Goal: Information Seeking & Learning: Learn about a topic

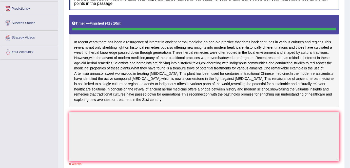
scroll to position [80, 0]
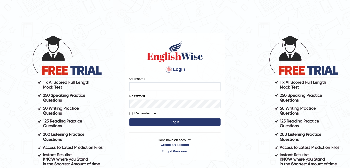
type input "alexa_"
click at [149, 121] on button "Login" at bounding box center [174, 122] width 91 height 8
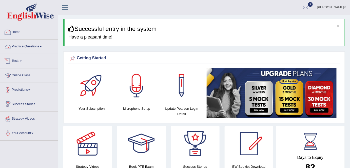
click at [29, 44] on link "Practice Questions" at bounding box center [29, 45] width 58 height 13
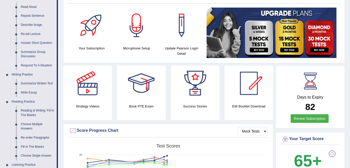
scroll to position [64, 0]
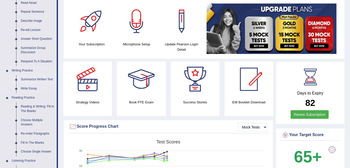
click at [45, 78] on link "Summarize Written Text" at bounding box center [37, 79] width 38 height 9
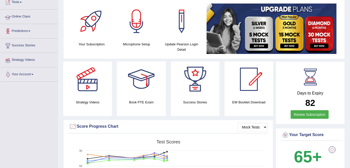
scroll to position [79, 0]
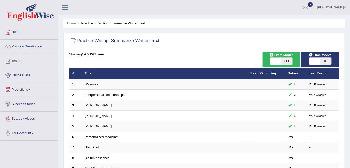
click at [326, 60] on span "OFF" at bounding box center [325, 60] width 11 height 7
checkbox input "true"
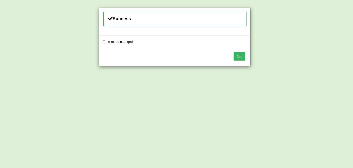
click at [238, 56] on button "OK" at bounding box center [240, 56] width 12 height 9
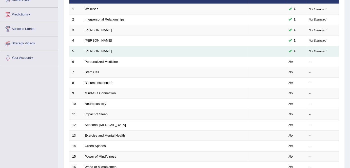
scroll to position [75, 0]
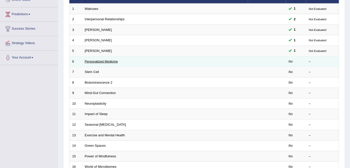
click at [109, 61] on link "Personalized Medicine" at bounding box center [101, 61] width 33 height 4
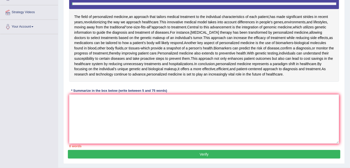
scroll to position [107, 0]
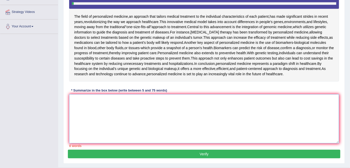
click at [121, 119] on textarea at bounding box center [204, 118] width 270 height 49
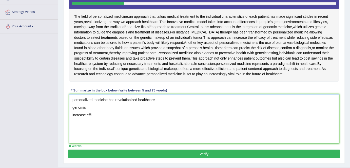
click at [120, 115] on textarea "personalized medicine has revolutionized healthcare genomic increase effi." at bounding box center [204, 118] width 270 height 49
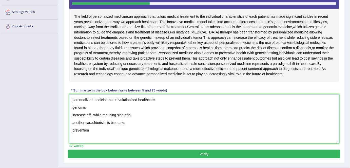
click at [72, 115] on textarea "personalized medicine has revolutionized healthcare genomic increase effi. whil…" at bounding box center [204, 118] width 270 height 49
click at [71, 114] on textarea "personalized medicine has revolutionized healthcare genomic-increase effi. whil…" at bounding box center [204, 118] width 270 height 49
type textarea "personalized medicine has revolutionized healthcare genomic-increase effi. whil…"
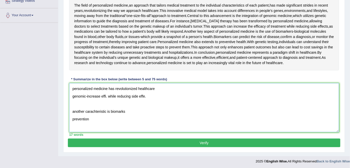
click at [72, 110] on textarea "personalized medicine has revolutionized healthcare genomic-increase effi. whil…" at bounding box center [204, 107] width 270 height 49
click at [72, 104] on textarea "personalized medicine has revolutionized healthcare genomic-increase effi. whil…" at bounding box center [204, 107] width 270 height 49
click at [71, 88] on textarea "personalized medicine has revolutionized healthcare genomic-increase effi. whil…" at bounding box center [204, 107] width 270 height 49
click at [99, 92] on textarea "personalized medicine has revolutionized healthcare genomic-increase effi. whil…" at bounding box center [204, 107] width 270 height 49
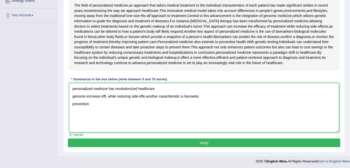
scroll to position [0, 0]
click at [86, 88] on textarea "personalized medicine has revolutionized healthcare genomic-increase effi. whil…" at bounding box center [204, 107] width 270 height 49
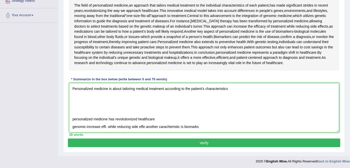
click at [108, 89] on textarea "Personalized medicine is about tailoring medical treatment according to the pat…" at bounding box center [204, 107] width 270 height 49
click at [195, 88] on textarea "Personalized medicine has revolutionized healtcare because is about tailoring m…" at bounding box center [204, 107] width 270 height 49
drag, startPoint x: 157, startPoint y: 117, endPoint x: 70, endPoint y: 115, distance: 87.3
click at [70, 115] on textarea "Personalized medicine has revolutionized healtcare because it tailors medical t…" at bounding box center [204, 107] width 270 height 49
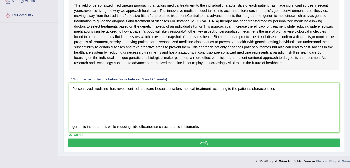
click at [279, 87] on textarea "Personalized medicine has revolutionized healtcare because it tailors medical t…" at bounding box center [204, 107] width 270 height 49
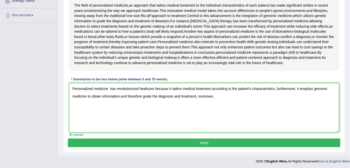
scroll to position [23, 0]
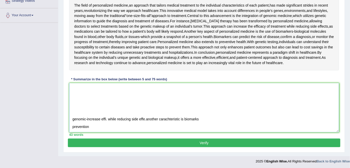
drag, startPoint x: 107, startPoint y: 110, endPoint x: 71, endPoint y: 110, distance: 35.7
click at [71, 110] on textarea "Personalized medicine has revolutionized healtcare because it tailors medical t…" at bounding box center [204, 107] width 270 height 49
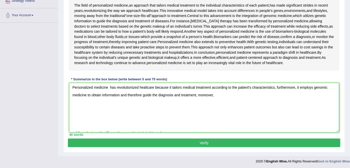
scroll to position [10, 0]
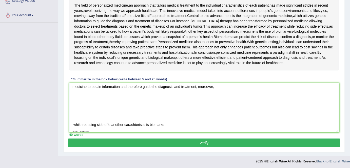
click at [126, 109] on textarea "Personalized medicine has revolutionized healtcare because it tailors medical t…" at bounding box center [204, 107] width 270 height 49
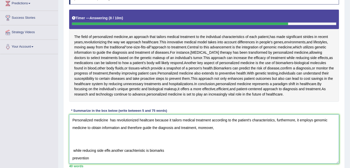
scroll to position [86, 0]
click at [221, 118] on textarea "Personalized medicine has revolutionized healtcare because it tailors medical t…" at bounding box center [204, 138] width 270 height 49
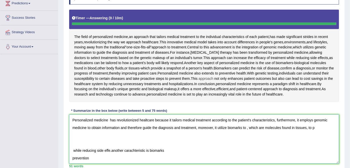
type textarea "Personalized medicine has revolutionized healtcare because it tailors medical t…"
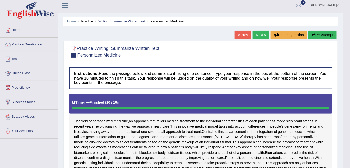
scroll to position [1, 0]
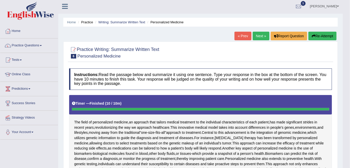
click at [321, 37] on button "Re-Attempt" at bounding box center [322, 36] width 28 height 9
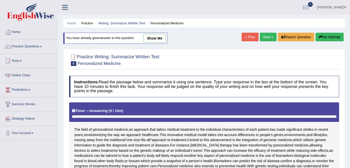
scroll to position [124, 0]
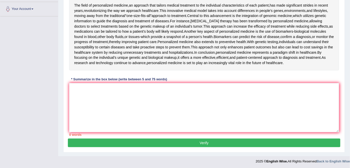
click at [219, 107] on textarea at bounding box center [204, 107] width 270 height 49
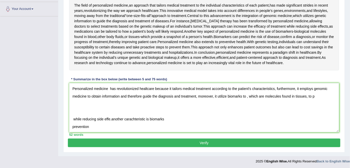
click at [109, 88] on textarea "Personalized medicine has revolutionized healtcare because it tailors medical t…" at bounding box center [204, 107] width 270 height 49
click at [246, 96] on textarea "Personalized medicine has revolutionized healtcare because it tailors medical t…" at bounding box center [204, 107] width 270 height 49
click at [311, 95] on textarea "Personalized medicine has revolutionized healtcare because it tailors medical t…" at bounding box center [204, 107] width 270 height 49
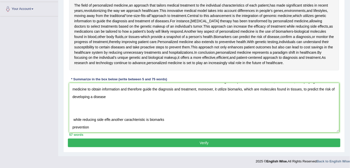
scroll to position [7, 0]
drag, startPoint x: 169, startPoint y: 119, endPoint x: 73, endPoint y: 116, distance: 96.7
click at [73, 116] on textarea "Personalized medicine has revolutionized healtcare because it tailors medical t…" at bounding box center [204, 107] width 270 height 49
drag, startPoint x: 95, startPoint y: 125, endPoint x: 55, endPoint y: 120, distance: 39.6
click at [55, 120] on div "Toggle navigation Home Practice Questions Speaking Practice Read Aloud Repeat S…" at bounding box center [175, 21] width 350 height 290
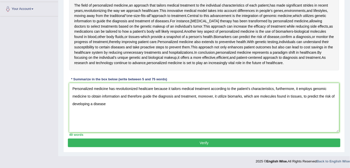
scroll to position [0, 0]
click at [142, 95] on textarea "Personalized medicine has revolutionized healtcare because it tailors medical t…" at bounding box center [204, 107] width 270 height 49
click at [195, 97] on textarea "Personalized medicine has revolutionized healtcare because it tailors medical t…" at bounding box center [204, 107] width 270 height 49
click at [180, 95] on textarea "Personalized medicine has revolutionized healtcare because it tailors medical t…" at bounding box center [204, 107] width 270 height 49
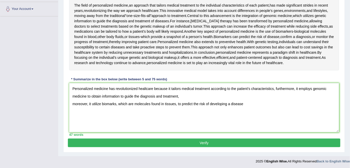
click at [180, 95] on textarea "Personalized medicine has revolutionized healtcare because it tailors medical t…" at bounding box center [204, 107] width 270 height 49
click at [71, 103] on textarea "Personalized medicine has revolutionized healtcare because it tailors medical t…" at bounding box center [204, 107] width 270 height 49
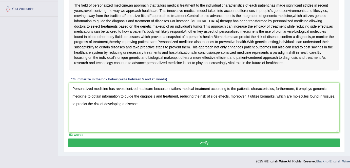
click at [140, 103] on textarea "Personalized medicine has revolutionized healtcare because it tailors medical t…" at bounding box center [204, 107] width 270 height 49
click at [158, 103] on textarea "Personalized medicine has revolutionized healtcare because it tailors medical t…" at bounding box center [204, 107] width 270 height 49
click at [167, 105] on textarea "Personalized medicine has revolutionized healtcare because it tailors medical t…" at bounding box center [204, 107] width 270 height 49
click at [218, 103] on textarea "Personalized medicine has revolutionized healtcare because it tailors medical t…" at bounding box center [204, 107] width 270 height 49
click at [211, 104] on textarea "Personalized medicine has revolutionized healtcare because it tailors medical t…" at bounding box center [204, 107] width 270 height 49
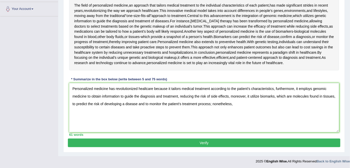
click at [252, 105] on textarea "Personalized medicine has revolutionized healtcare because it tailors medical t…" at bounding box center [204, 107] width 270 height 49
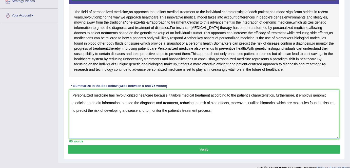
scroll to position [117, 0]
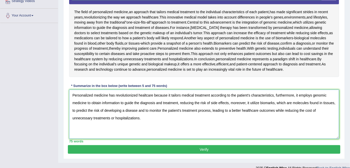
drag, startPoint x: 150, startPoint y: 119, endPoint x: 72, endPoint y: 93, distance: 82.5
click at [72, 93] on textarea "Personalized medicine has revolutionized healtcare because it tailors medical t…" at bounding box center [204, 114] width 270 height 49
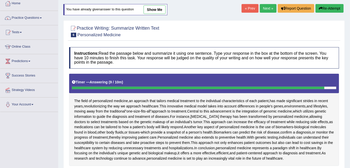
scroll to position [0, 0]
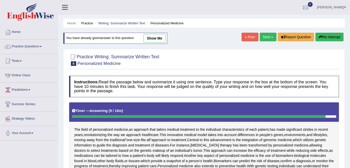
type textarea "Personalized medicine has revolutionized healtcare because it tailors medical t…"
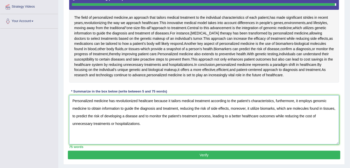
scroll to position [112, 0]
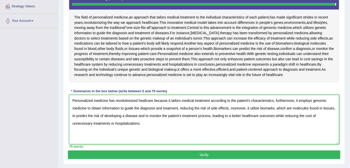
click at [153, 125] on textarea "Personalized medicine has revolutionized healtcare because it tailors medical t…" at bounding box center [204, 119] width 270 height 49
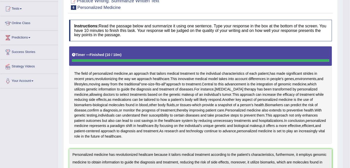
scroll to position [0, 0]
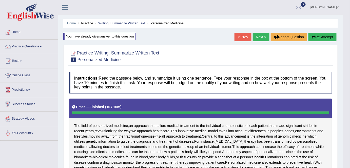
click at [316, 40] on button "Re-Attempt" at bounding box center [322, 37] width 28 height 9
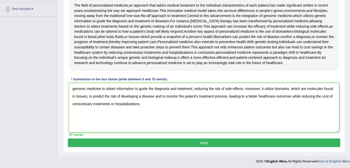
click at [73, 87] on textarea "genomic medicine to obtain information to guide the diagnosis and treatment, re…" at bounding box center [204, 107] width 270 height 49
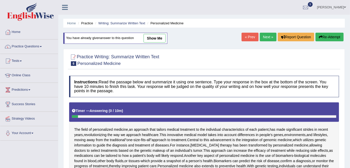
click at [152, 40] on link "show me" at bounding box center [154, 38] width 22 height 9
type textarea "Personalized medicine has revolutionized healtcare because it tailors medical t…"
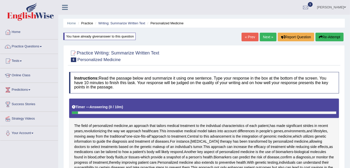
click at [334, 35] on button "Re-Attempt" at bounding box center [329, 37] width 28 height 9
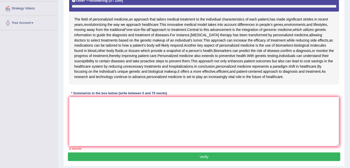
scroll to position [111, 0]
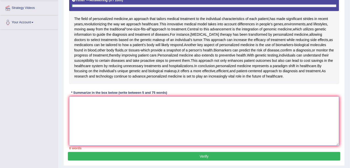
click at [148, 117] on textarea at bounding box center [204, 120] width 270 height 49
paste textarea "Personalized medicine has revolutionized healtcare because it tailors medical t…"
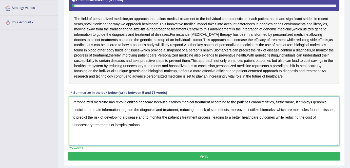
click at [146, 102] on textarea "Personalized medicine has revolutionized healtcare because it tailors medical t…" at bounding box center [204, 120] width 270 height 49
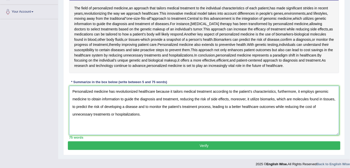
click at [119, 98] on textarea "Personalized medicine has revolutionized healthcare because it tailors medical …" at bounding box center [204, 110] width 270 height 49
click at [120, 98] on textarea "Personalized medicine has revolutionized healthcare because it tailors medical …" at bounding box center [204, 110] width 270 height 49
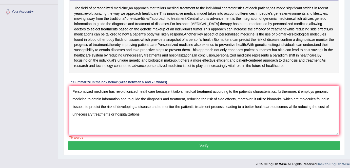
click at [131, 98] on textarea "Personalized medicine has revolutionized healthcare because it tailors medical …" at bounding box center [204, 110] width 270 height 49
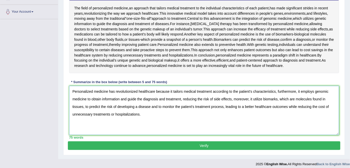
click at [209, 98] on textarea "Personalized medicine has revolutionized healthcare because it tailors medical …" at bounding box center [204, 110] width 270 height 49
click at [262, 98] on textarea "Personalized medicine has revolutionized healthcare because it tailors medical …" at bounding box center [204, 110] width 270 height 49
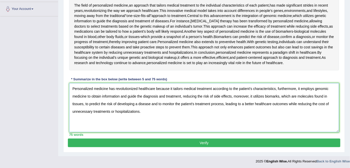
click at [277, 94] on textarea "Personalized medicine has revolutionized healthcare because it tailors medical …" at bounding box center [204, 107] width 270 height 49
click at [223, 103] on textarea "Personalized medicine has revolutionized healthcare because it tailors medical …" at bounding box center [204, 107] width 270 height 49
type textarea "Personalized medicine has revolutionized healthcare because it tailors medical …"
click at [202, 138] on button "Verify" at bounding box center [204, 142] width 272 height 9
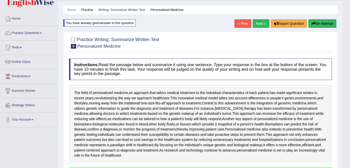
scroll to position [0, 0]
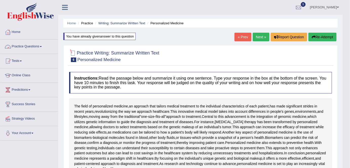
click at [39, 46] on link "Practice Questions" at bounding box center [29, 45] width 58 height 13
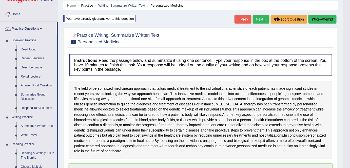
scroll to position [17, 0]
